Goal: Download file/media

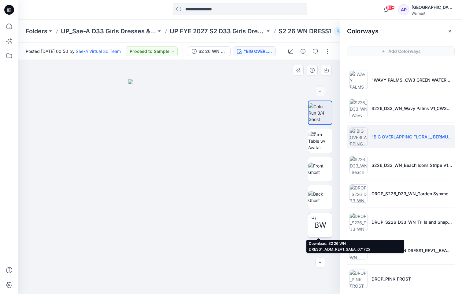
click at [320, 225] on span "BW" at bounding box center [320, 225] width 12 height 11
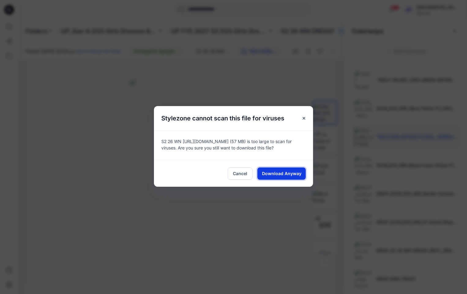
click at [278, 171] on span "Download Anyway" at bounding box center [281, 173] width 39 height 6
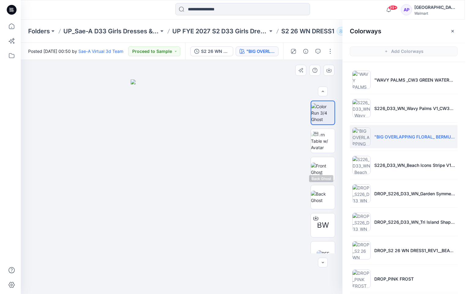
scroll to position [69, 0]
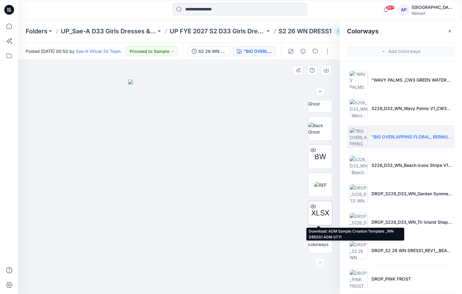
click at [318, 207] on div "XLSX" at bounding box center [320, 213] width 24 height 24
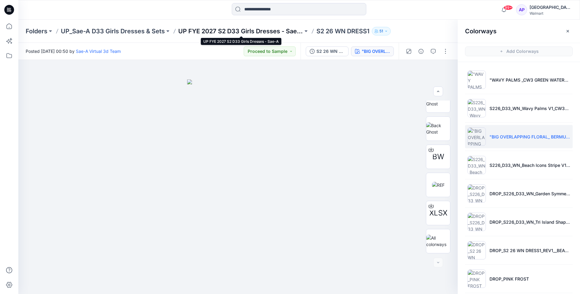
click at [236, 29] on p "UP FYE 2027 S2 D33 Girls Dresses - Sae-A" at bounding box center [240, 31] width 125 height 9
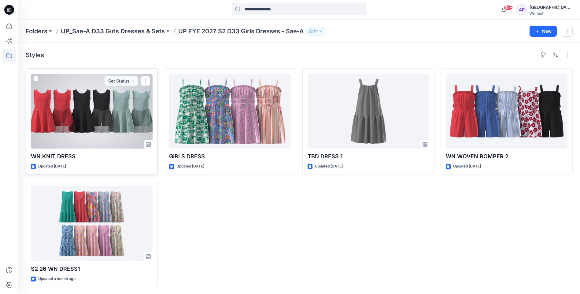
click at [118, 125] on div at bounding box center [92, 111] width 122 height 75
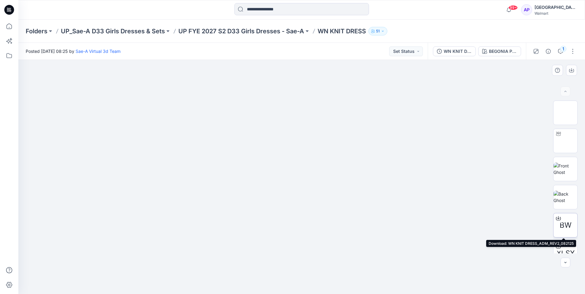
click at [563, 231] on div "BW" at bounding box center [565, 225] width 24 height 24
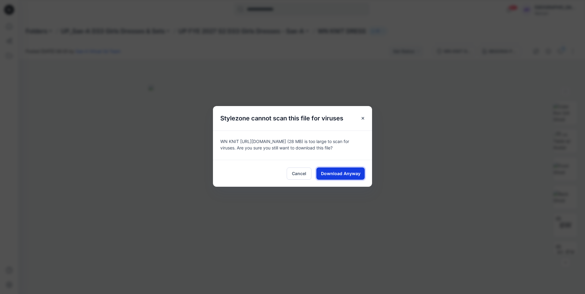
click at [332, 169] on button "Download Anyway" at bounding box center [340, 174] width 48 height 12
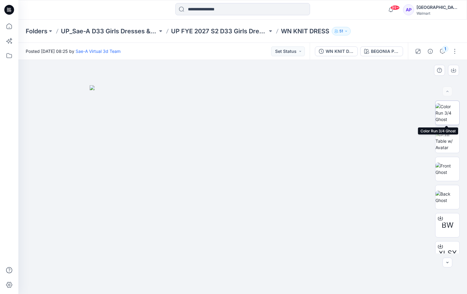
click at [451, 114] on img at bounding box center [447, 112] width 24 height 19
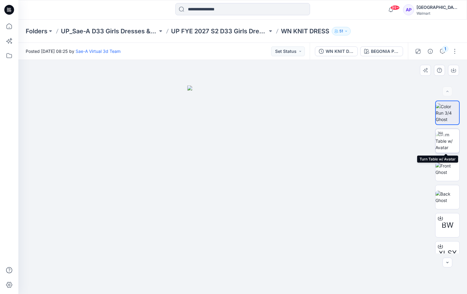
click at [443, 141] on img at bounding box center [447, 141] width 24 height 19
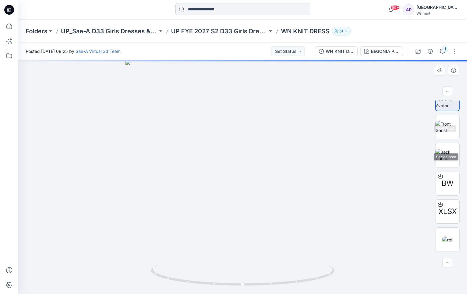
scroll to position [69, 0]
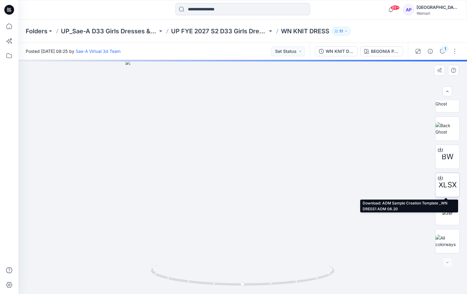
click at [450, 187] on span "XLSX" at bounding box center [447, 185] width 18 height 11
